Goal: Transaction & Acquisition: Book appointment/travel/reservation

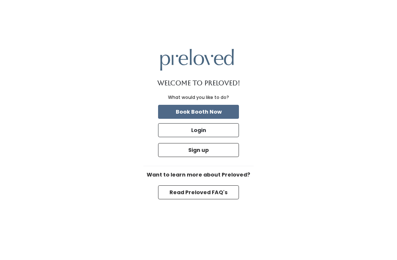
click at [216, 137] on button "Login" at bounding box center [198, 130] width 81 height 14
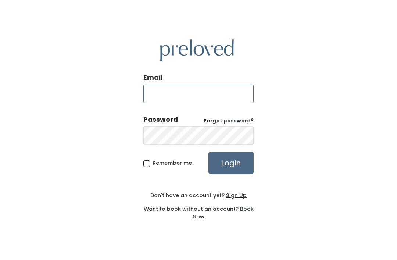
type input "cjslp1@gmail.com"
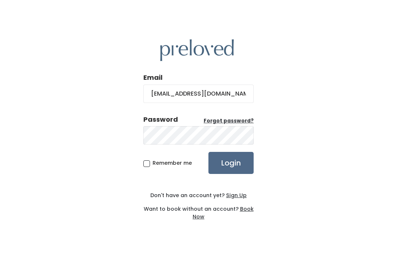
click at [231, 174] on input "Login" at bounding box center [230, 163] width 45 height 22
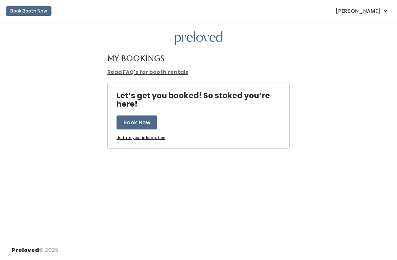
click at [233, 174] on div "My Bookings Read FAQ's for booth rentals Let’s get you booked! So stoked you’re…" at bounding box center [198, 131] width 397 height 218
click at [135, 123] on button "Book Now" at bounding box center [136, 122] width 41 height 14
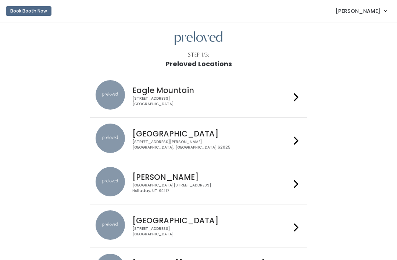
click at [210, 144] on div "[STREET_ADDRESS][PERSON_NAME]" at bounding box center [211, 144] width 158 height 11
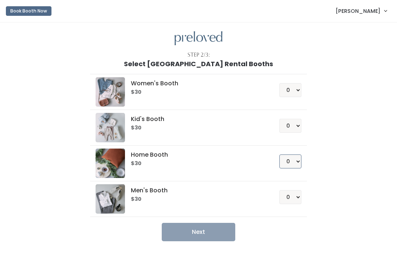
click at [287, 159] on select "0 1 2 3 4" at bounding box center [290, 161] width 22 height 14
select select "1"
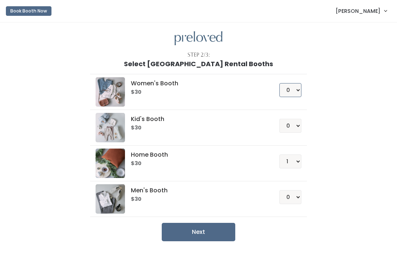
click at [293, 86] on select "0 1 2 3 4" at bounding box center [290, 90] width 22 height 14
select select "1"
click at [217, 232] on button "Next" at bounding box center [198, 231] width 73 height 18
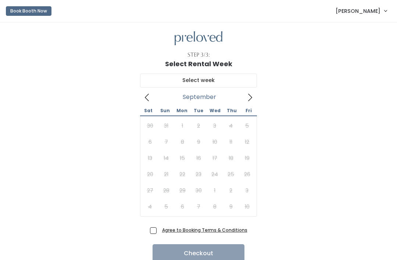
click at [252, 97] on icon at bounding box center [250, 97] width 8 height 8
click at [255, 98] on span at bounding box center [250, 97] width 14 height 12
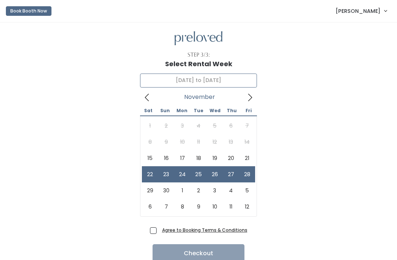
type input "November 29 to December 5"
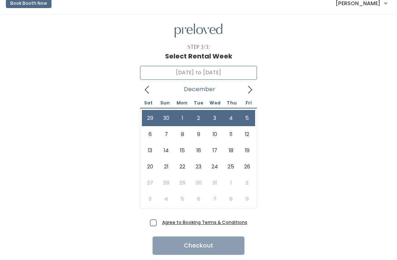
scroll to position [8, 0]
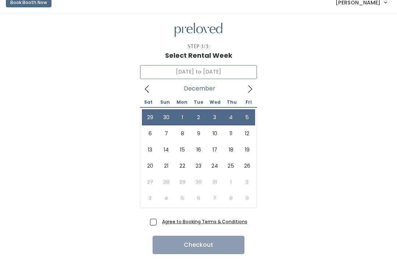
click at [254, 90] on span at bounding box center [250, 89] width 14 height 12
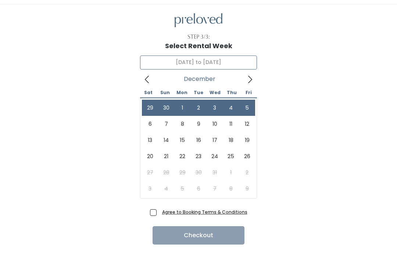
scroll to position [17, 0]
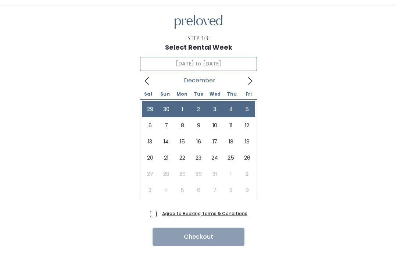
click at [155, 79] on div "December 2025" at bounding box center [199, 81] width 88 height 12
click at [152, 79] on span at bounding box center [147, 81] width 14 height 12
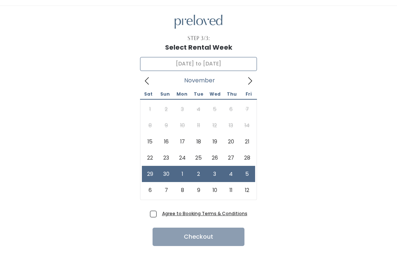
click at [256, 81] on span at bounding box center [250, 81] width 14 height 12
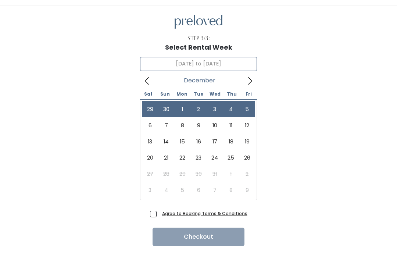
click at [256, 80] on span at bounding box center [250, 81] width 14 height 12
click at [254, 83] on span at bounding box center [250, 81] width 14 height 12
click at [256, 83] on span at bounding box center [250, 81] width 14 height 12
click at [254, 79] on span at bounding box center [250, 81] width 14 height 12
click at [255, 81] on span at bounding box center [250, 81] width 14 height 12
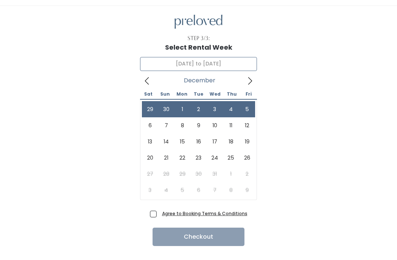
click at [148, 77] on icon at bounding box center [147, 80] width 4 height 7
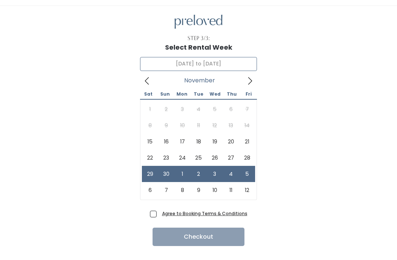
click at [254, 76] on span at bounding box center [250, 81] width 14 height 12
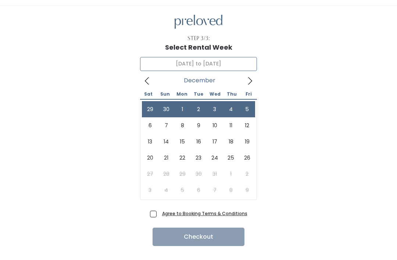
click at [147, 78] on icon at bounding box center [147, 80] width 4 height 7
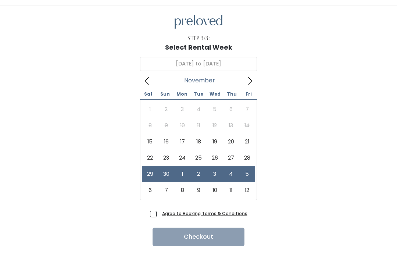
click at [159, 216] on span "Agree to Booking Terms & Conditions" at bounding box center [203, 212] width 88 height 7
click at [159, 214] on input "Agree to Booking Terms & Conditions" at bounding box center [161, 211] width 5 height 5
checkbox input "true"
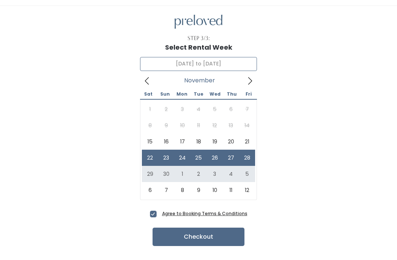
type input "November 29 to December 5"
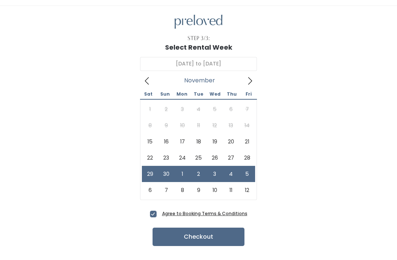
click at [186, 228] on button "Checkout" at bounding box center [198, 236] width 92 height 18
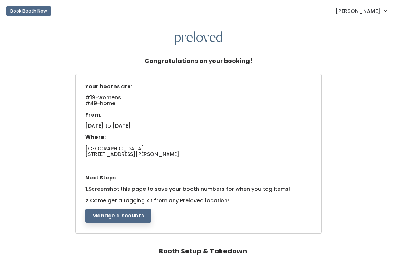
click at [127, 214] on button "Manage discounts" at bounding box center [118, 216] width 66 height 14
